Goal: Task Accomplishment & Management: Complete application form

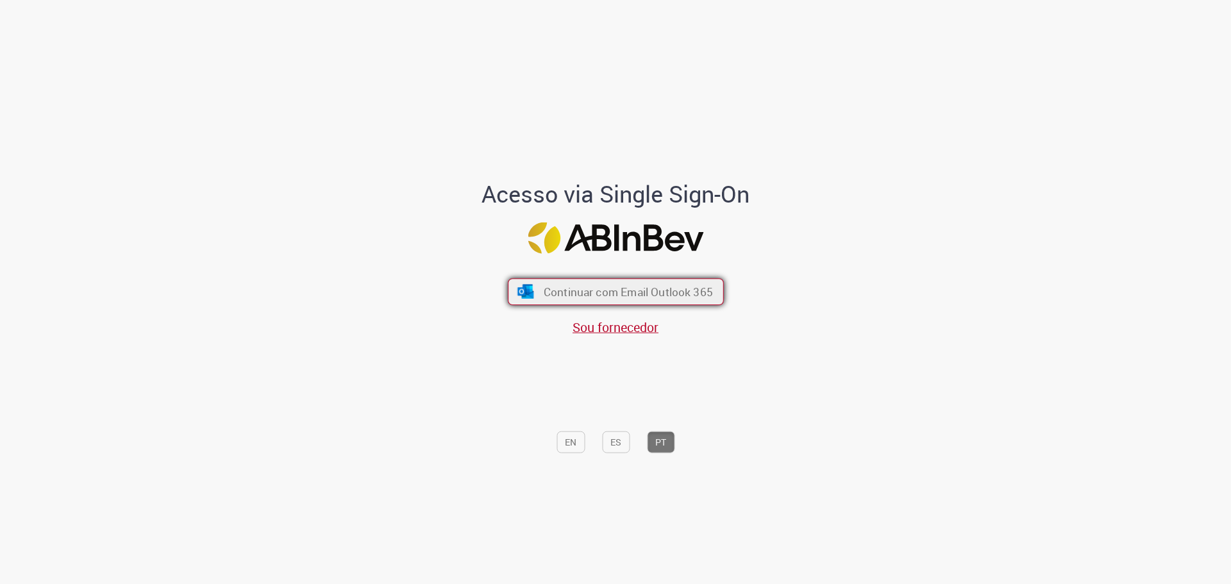
click at [616, 296] on span "Continuar com Email Outlook 365" at bounding box center [627, 291] width 169 height 15
click at [673, 292] on span "Continuar com Email Outlook 365" at bounding box center [627, 291] width 169 height 15
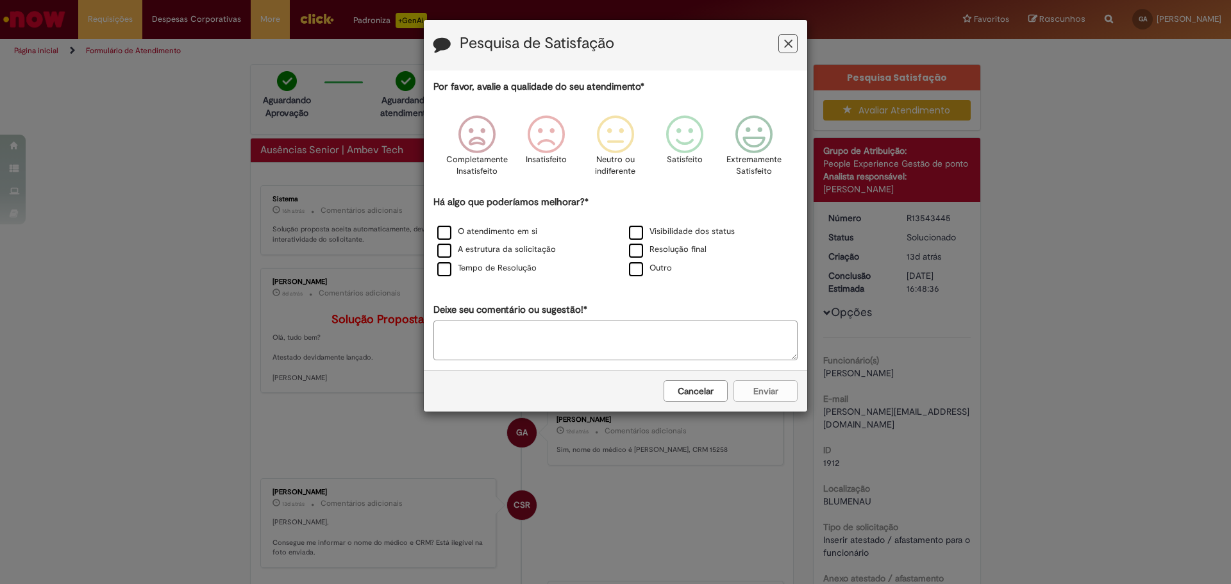
click at [685, 401] on button "Cancelar" at bounding box center [696, 391] width 64 height 22
